Goal: Transaction & Acquisition: Purchase product/service

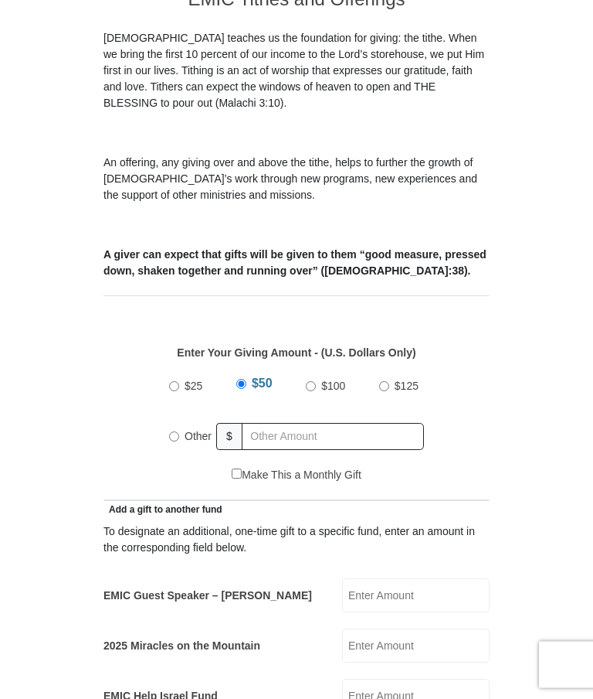
scroll to position [413, 0]
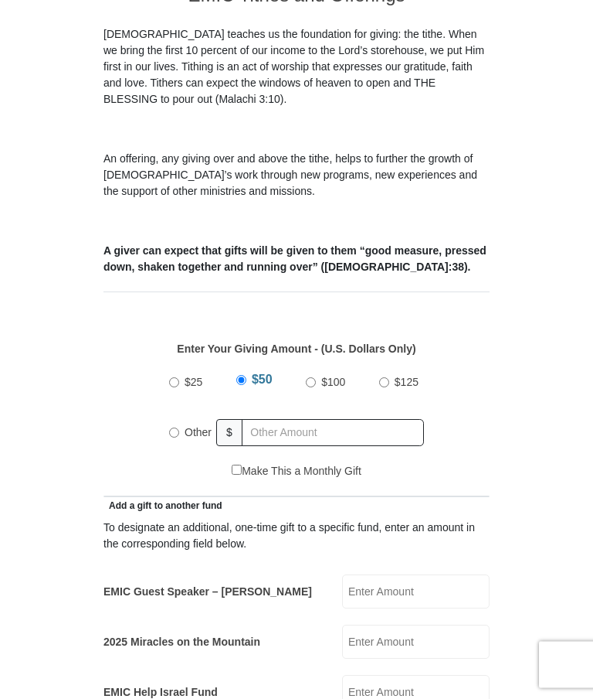
click at [430, 575] on input "EMIC Guest Speaker – [PERSON_NAME]" at bounding box center [416, 592] width 148 height 34
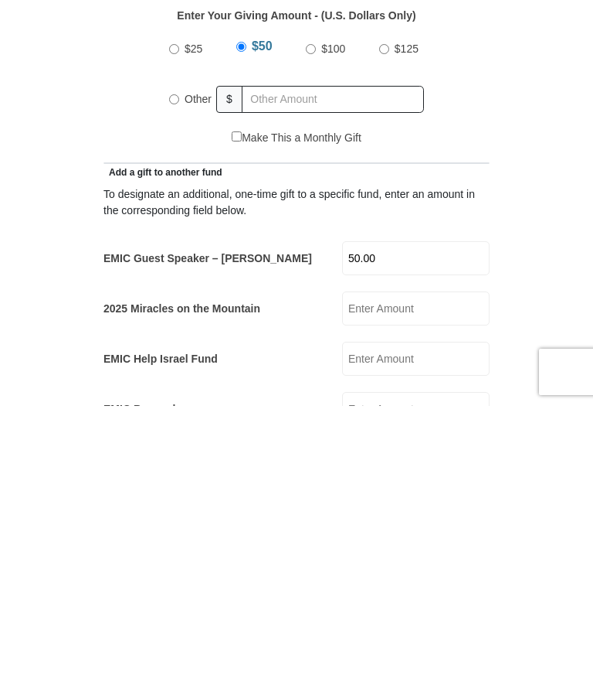
scroll to position [454, 0]
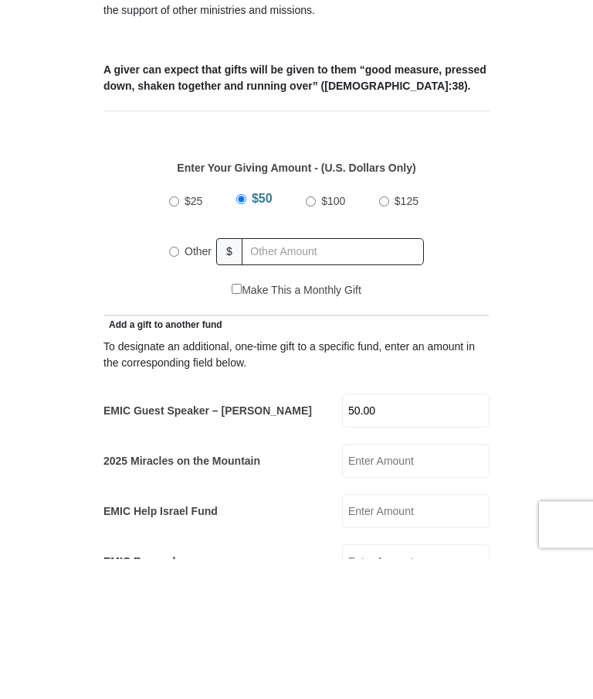
type input "50.00"
click at [178, 387] on input "Other" at bounding box center [174, 392] width 10 height 10
radio input "true"
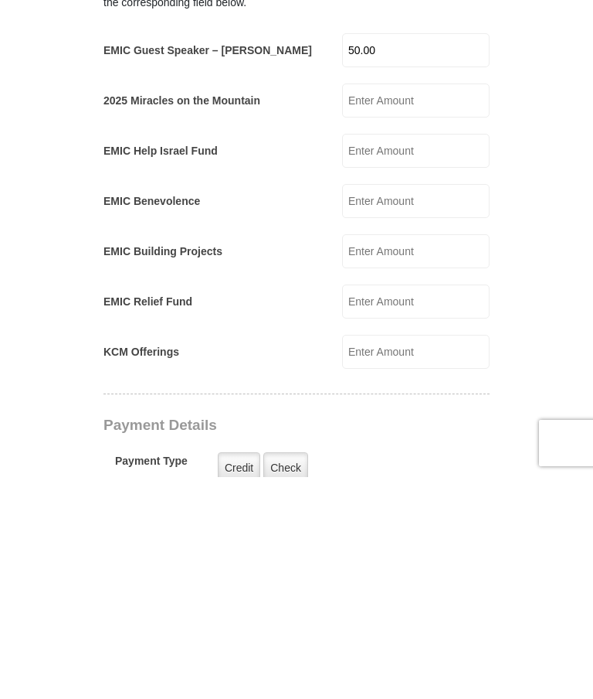
scroll to position [753, 0]
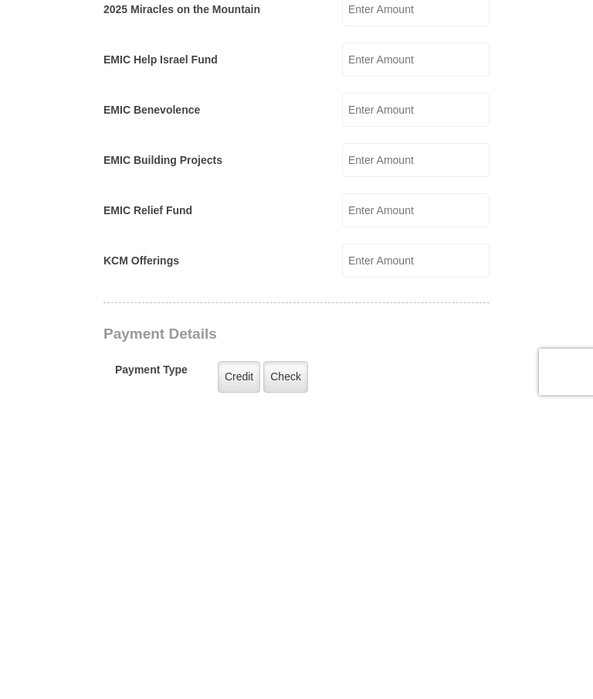
click at [240, 654] on label "Credit" at bounding box center [239, 670] width 42 height 32
click at [0, 0] on input "Credit" at bounding box center [0, 0] width 0 height 0
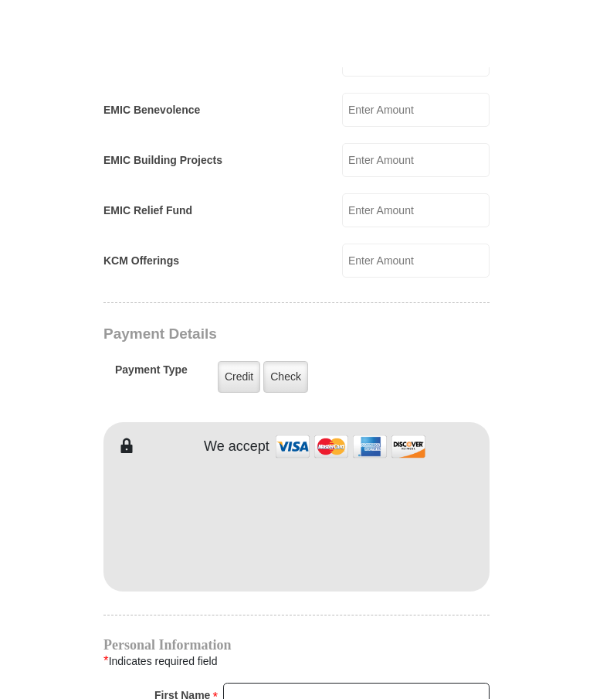
scroll to position [1117, 0]
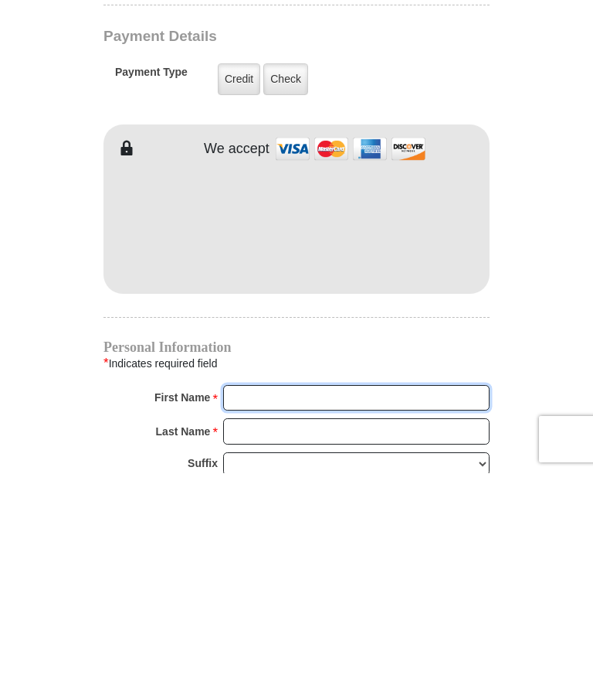
click at [298, 610] on input "First Name *" at bounding box center [356, 623] width 267 height 26
type input "Teresa"
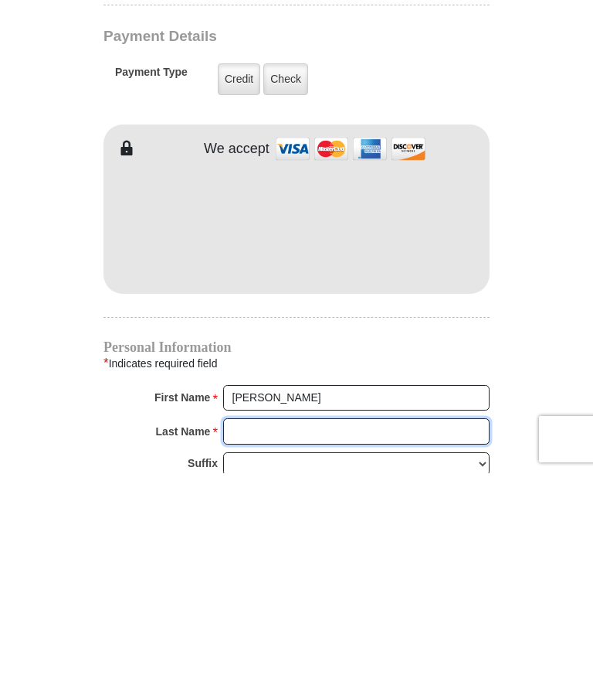
type input "Starr"
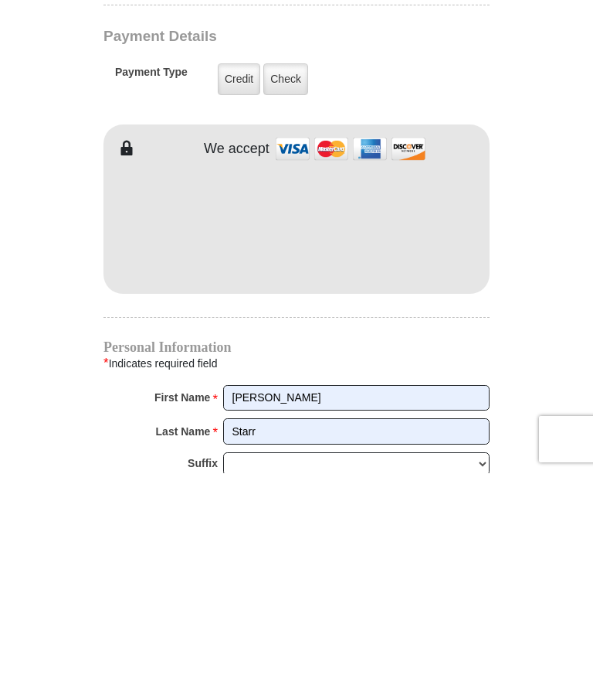
type input "Shiningstarr@charter.net"
type input "2696 Gastonia Hwy"
type input "Lincolnton"
select select "NC"
type input "28092"
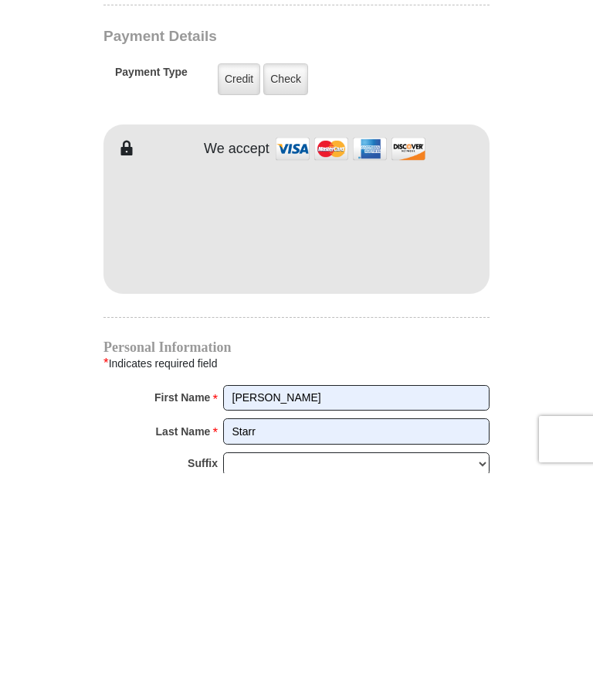
type input "7047353768"
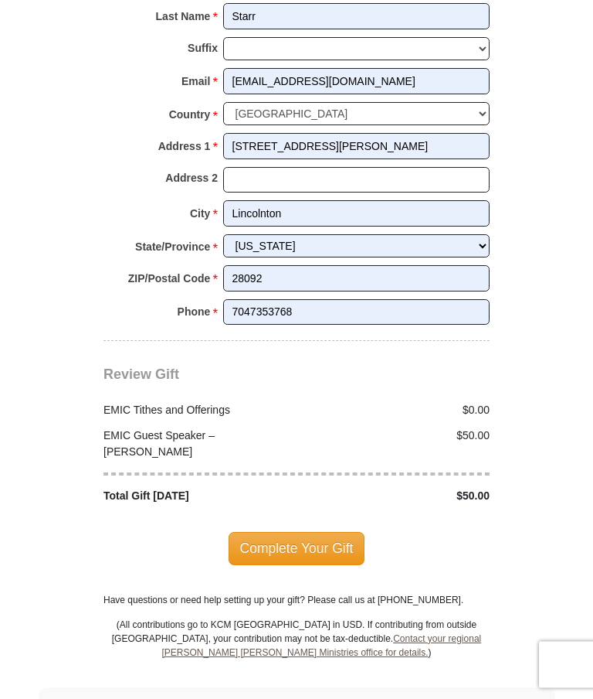
scroll to position [1758, 0]
click at [304, 532] on span "Complete Your Gift" at bounding box center [297, 548] width 137 height 32
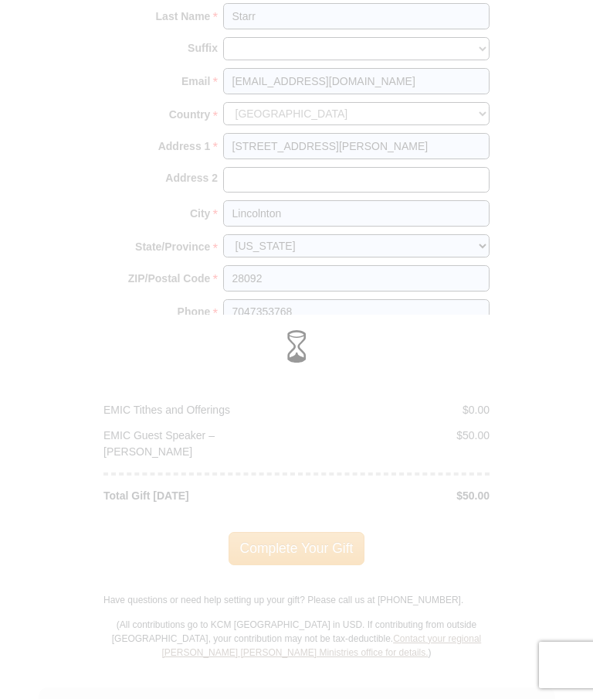
scroll to position [1820, 0]
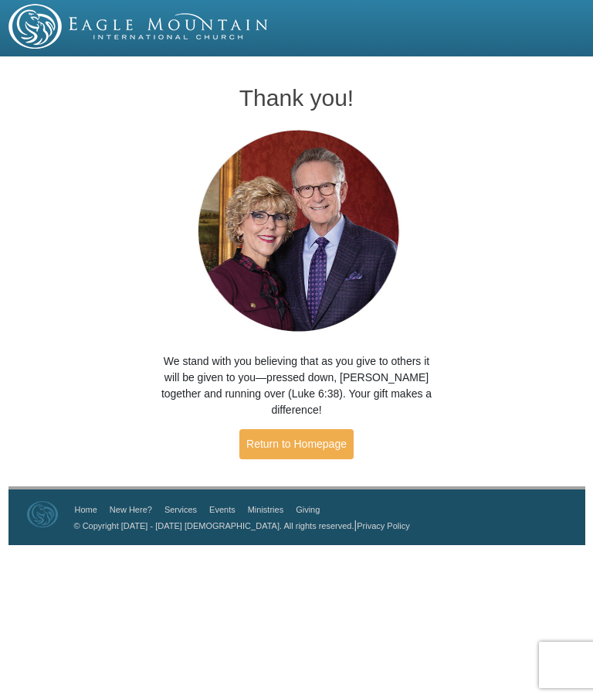
click at [304, 439] on link "Return to Homepage" at bounding box center [297, 444] width 114 height 30
